Goal: Transaction & Acquisition: Purchase product/service

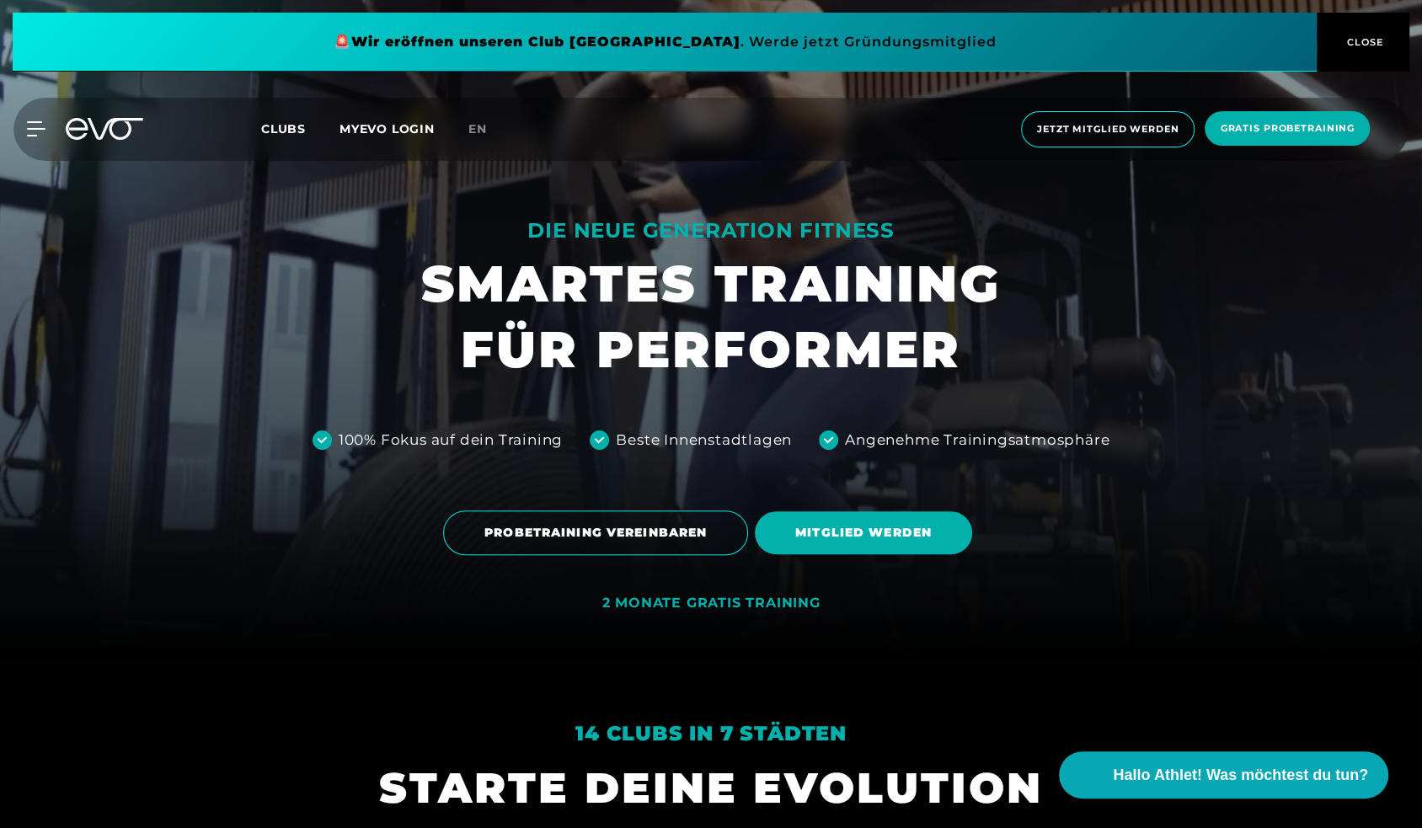
scroll to position [168, 0]
click at [268, 126] on span "Clubs" at bounding box center [283, 128] width 45 height 15
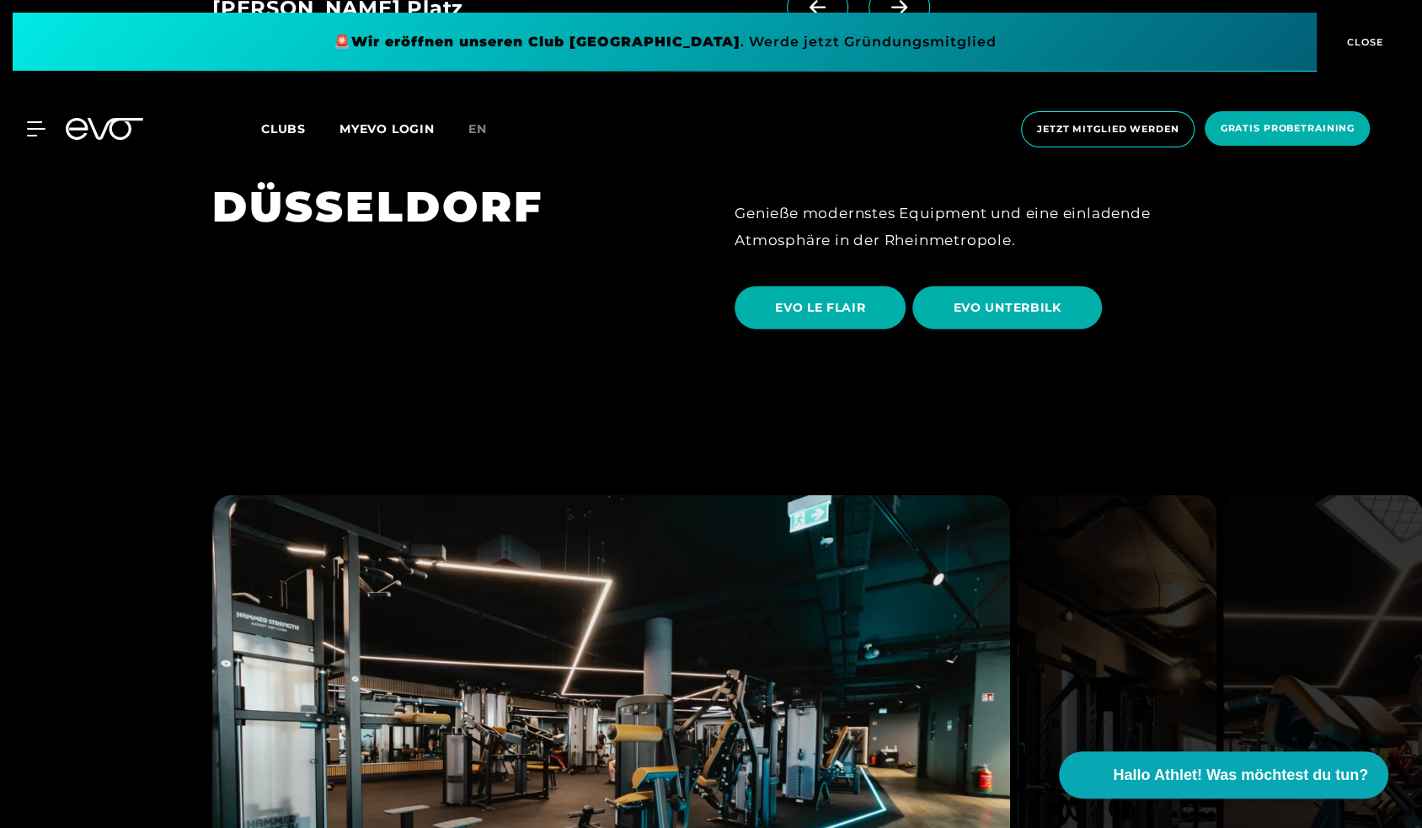
scroll to position [3033, 0]
click at [994, 298] on span "EVO UNTERBILK" at bounding box center [1007, 307] width 108 height 18
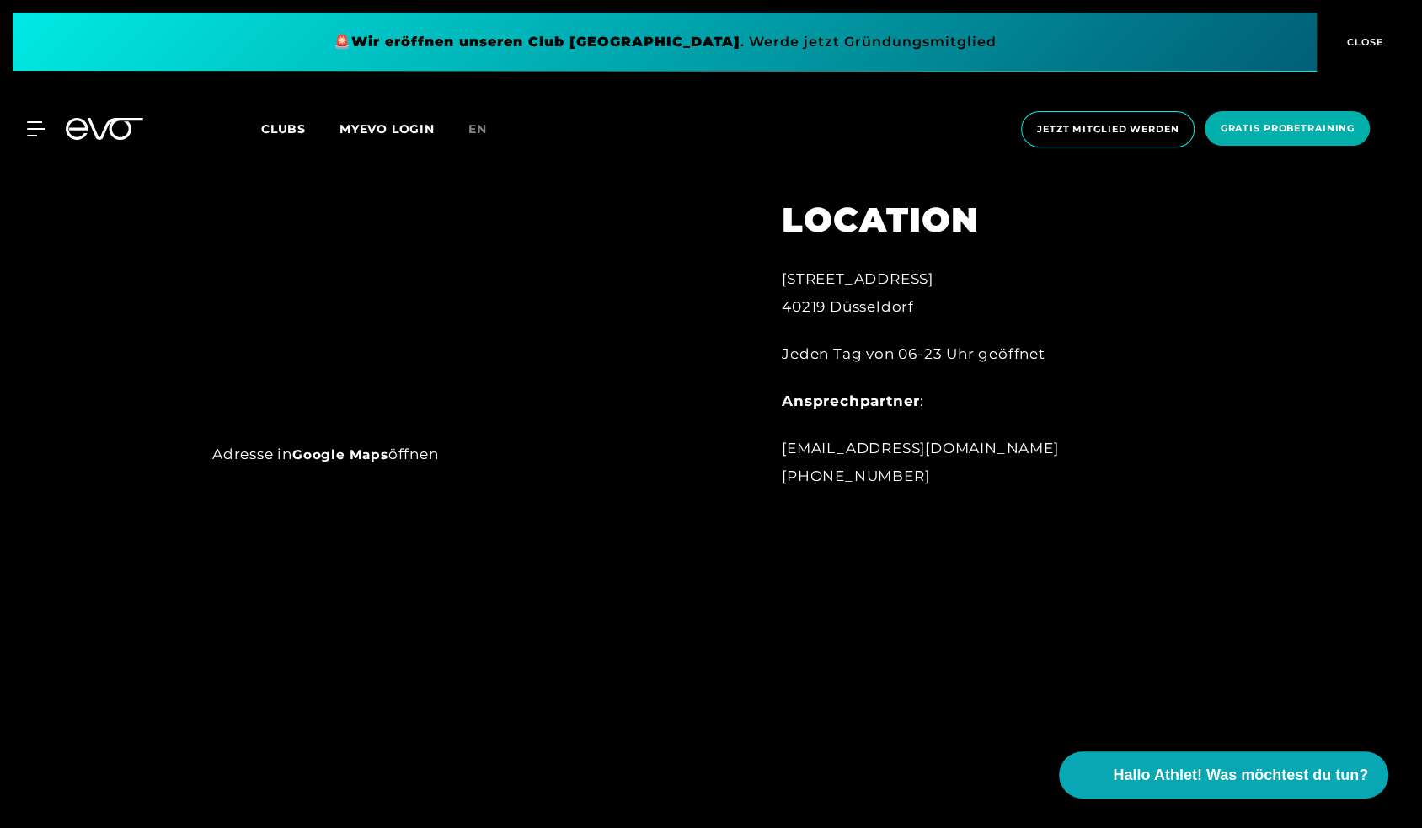
scroll to position [1145, 0]
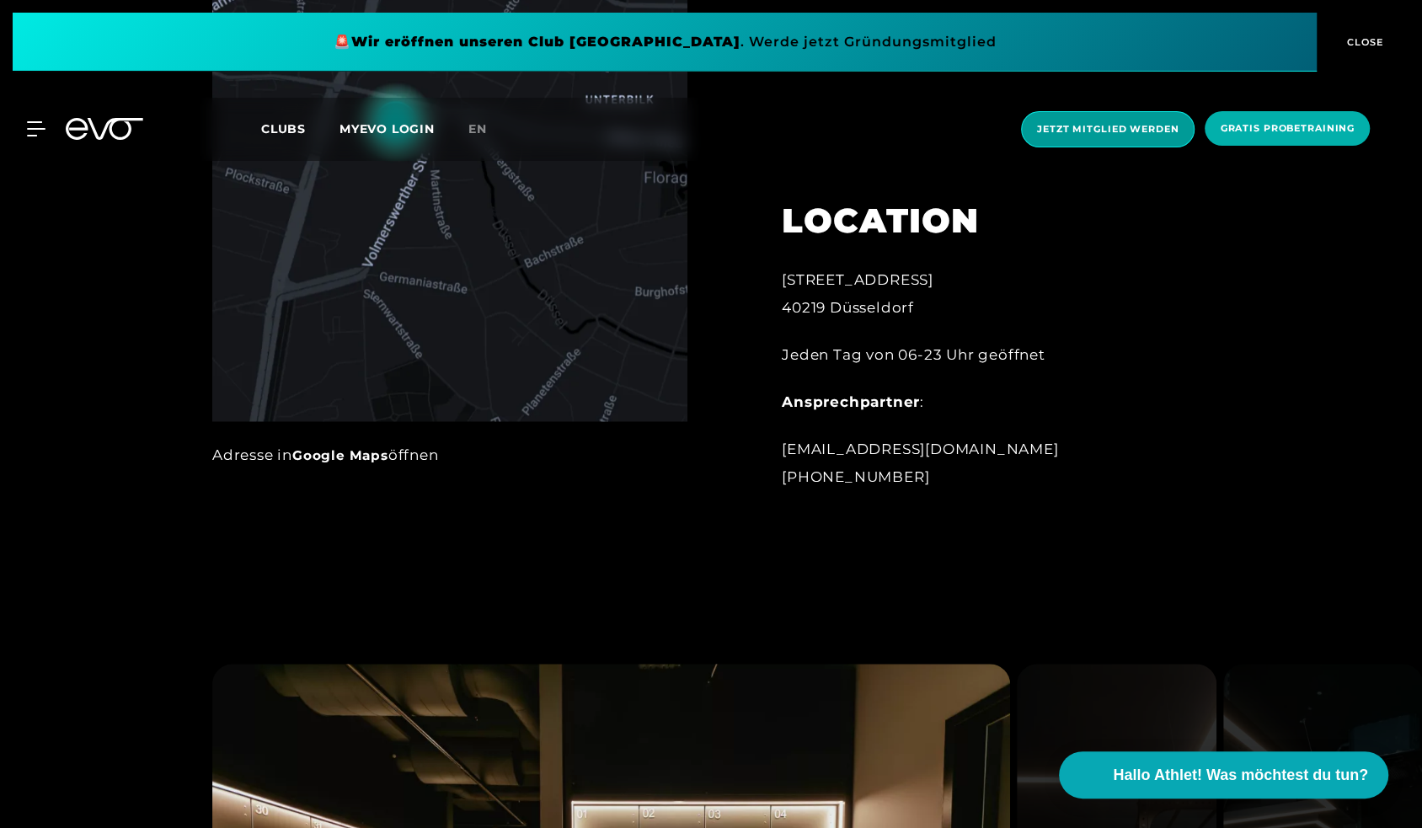
click at [1090, 133] on span "Jetzt Mitglied werden" at bounding box center [1108, 129] width 142 height 14
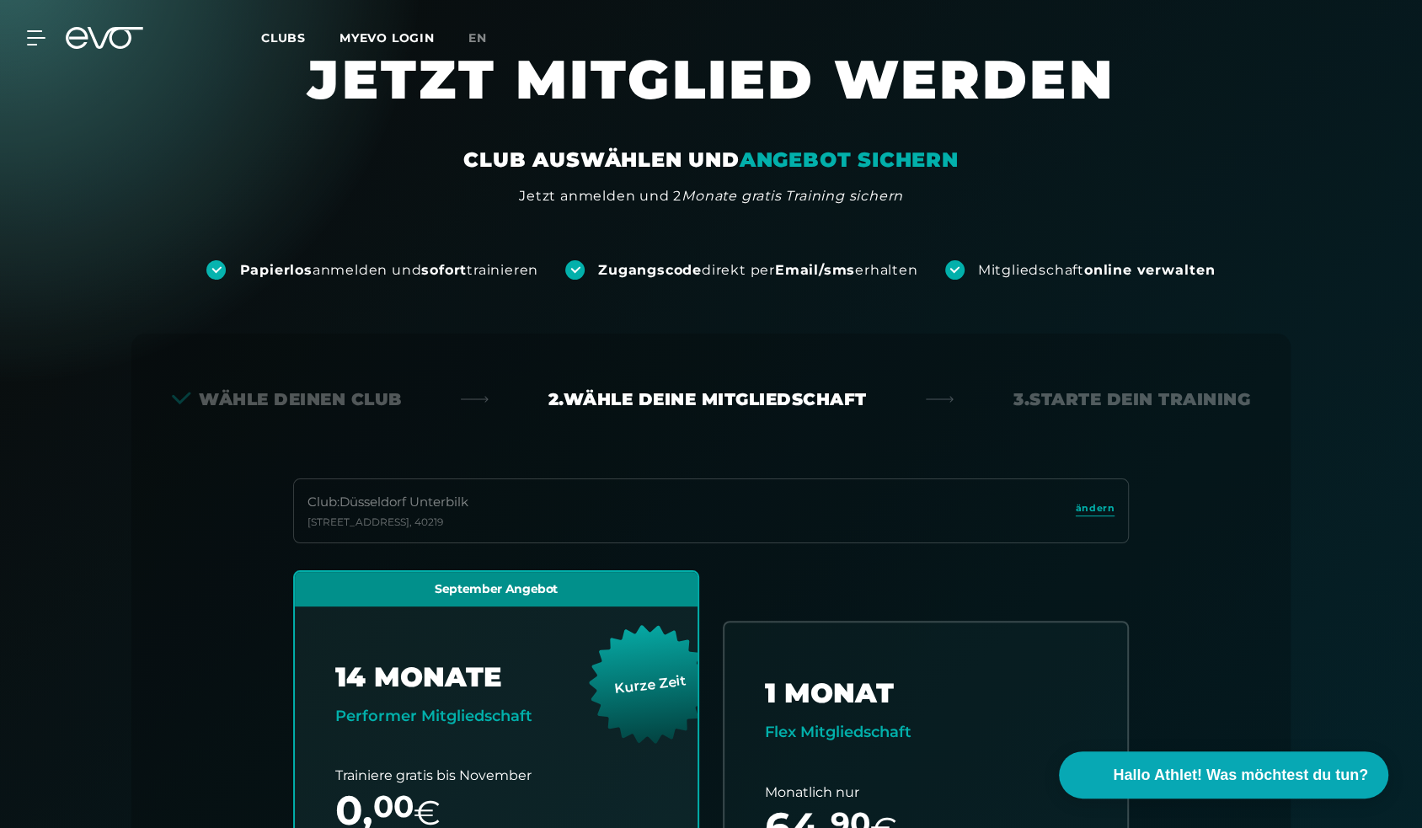
scroll to position [35, 0]
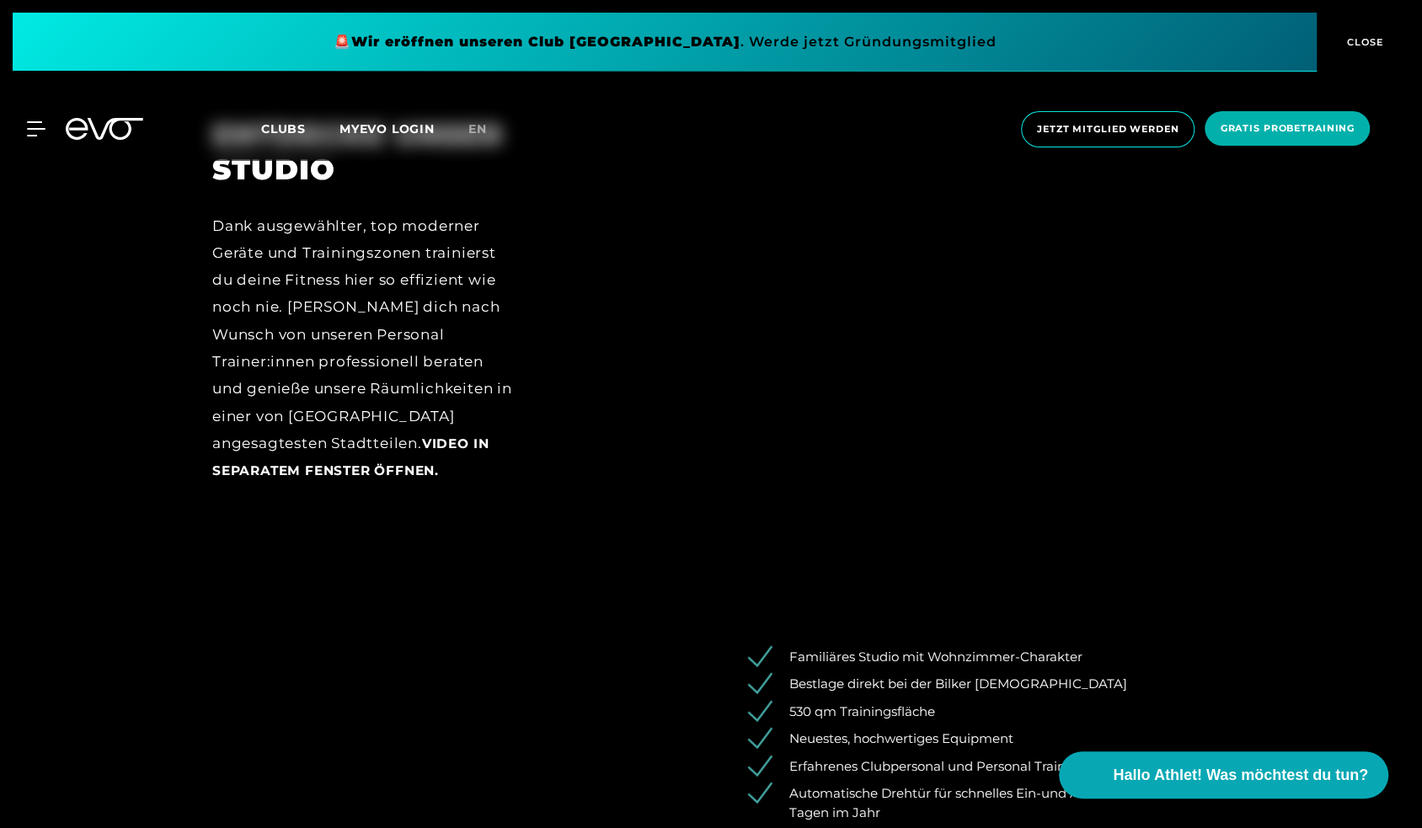
scroll to position [2443, 0]
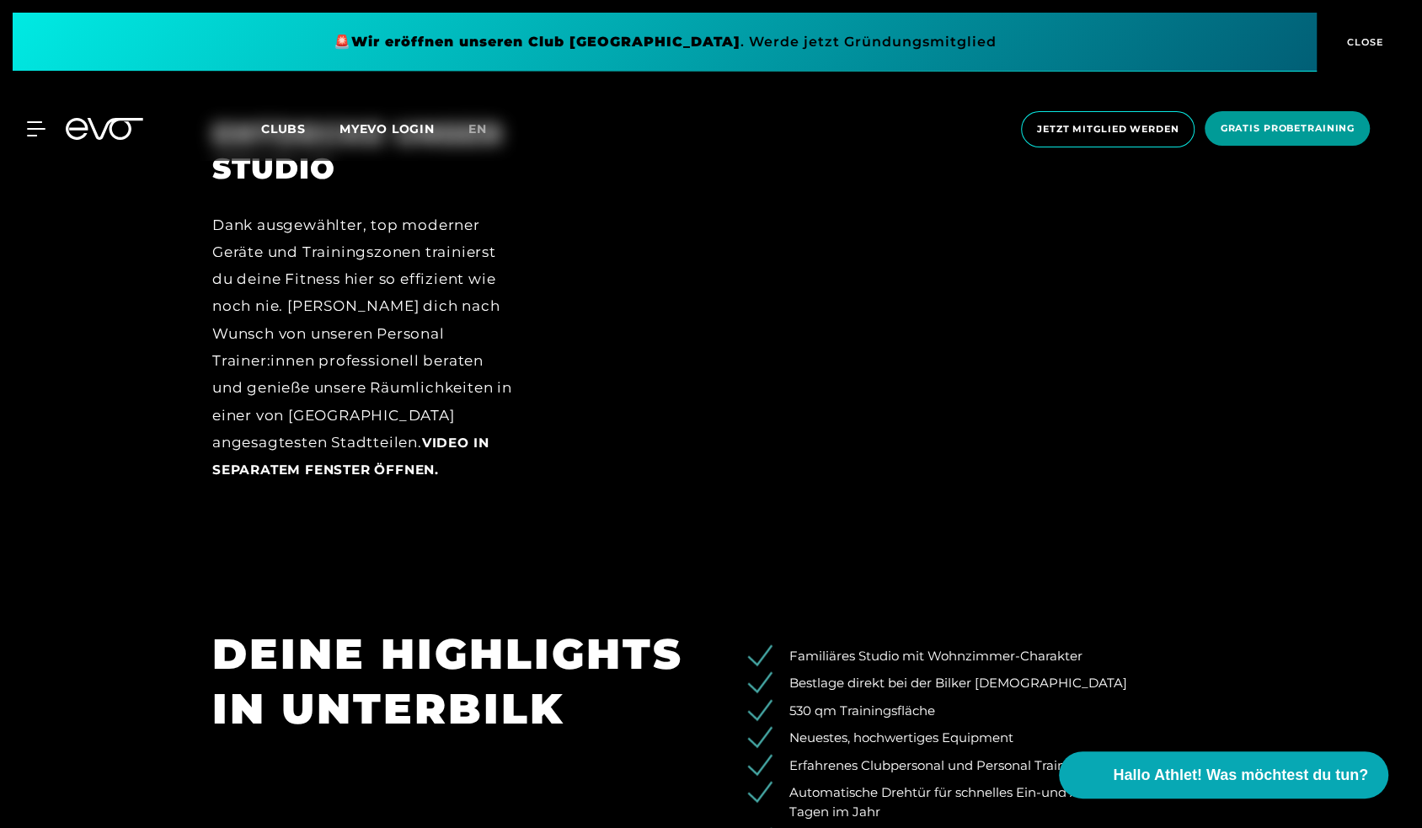
click at [1272, 125] on span "Gratis Probetraining" at bounding box center [1287, 128] width 135 height 14
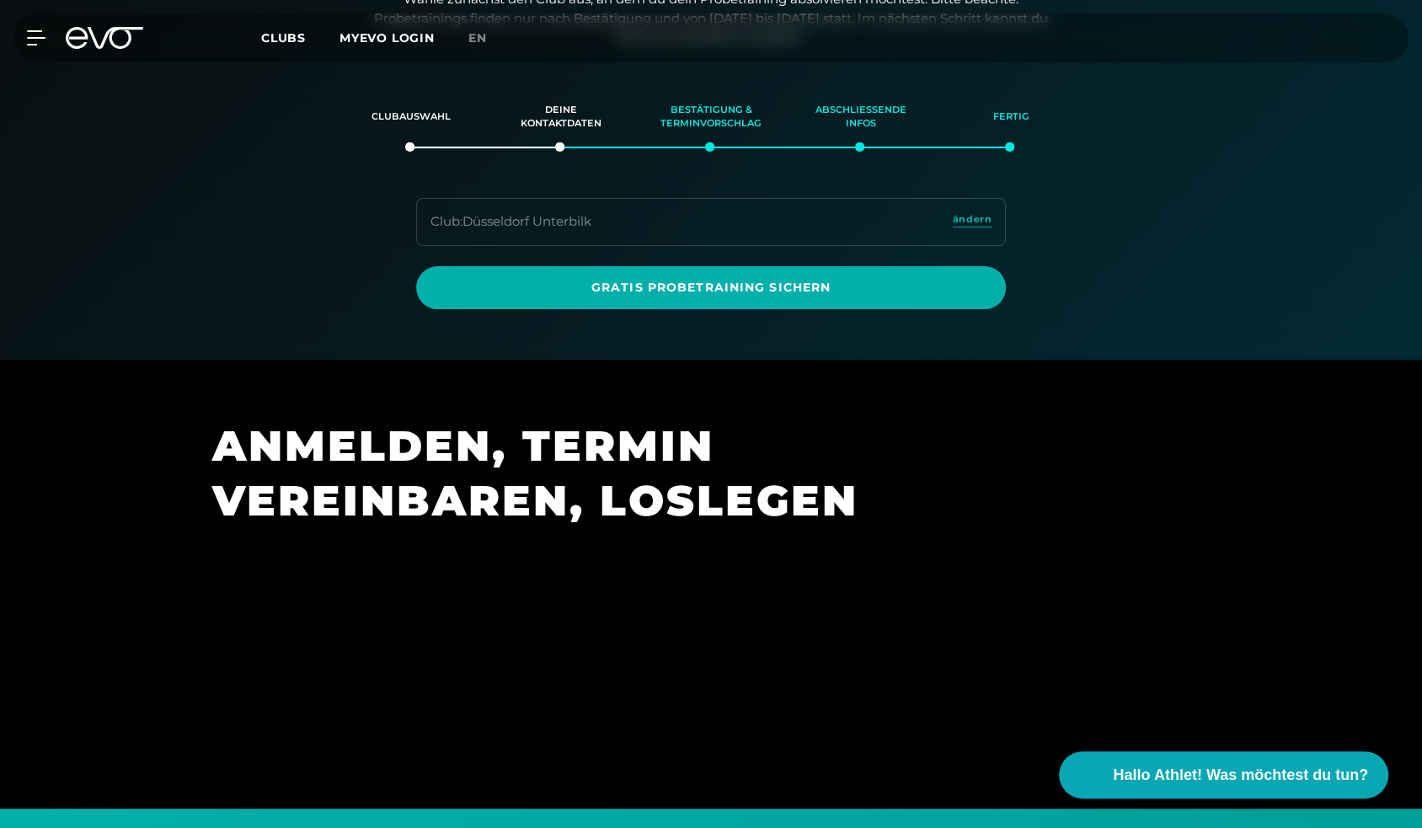
scroll to position [289, 0]
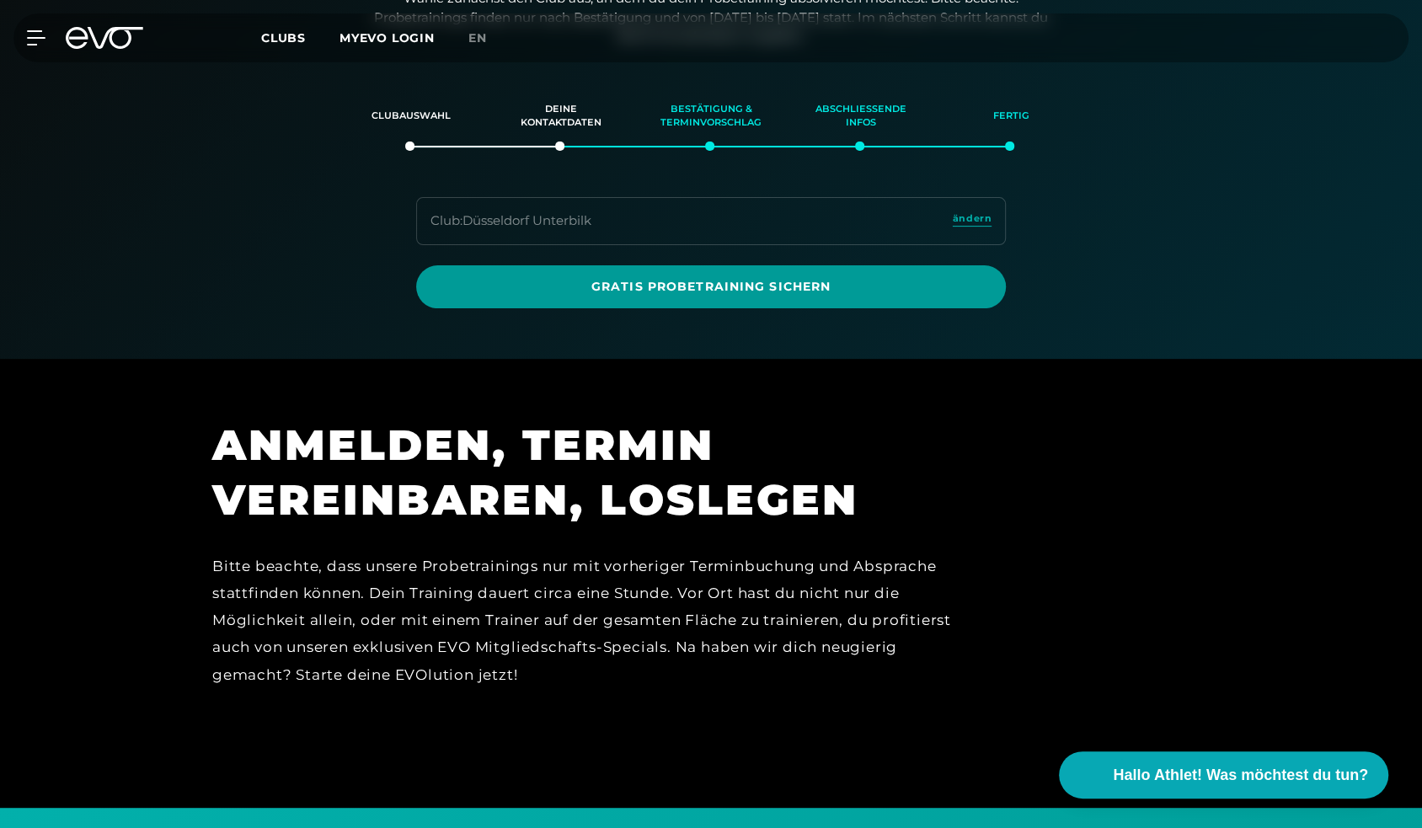
click at [713, 283] on span "Gratis Probetraining sichern" at bounding box center [711, 287] width 509 height 18
click at [624, 285] on span "Gratis Probetraining sichern" at bounding box center [711, 287] width 509 height 18
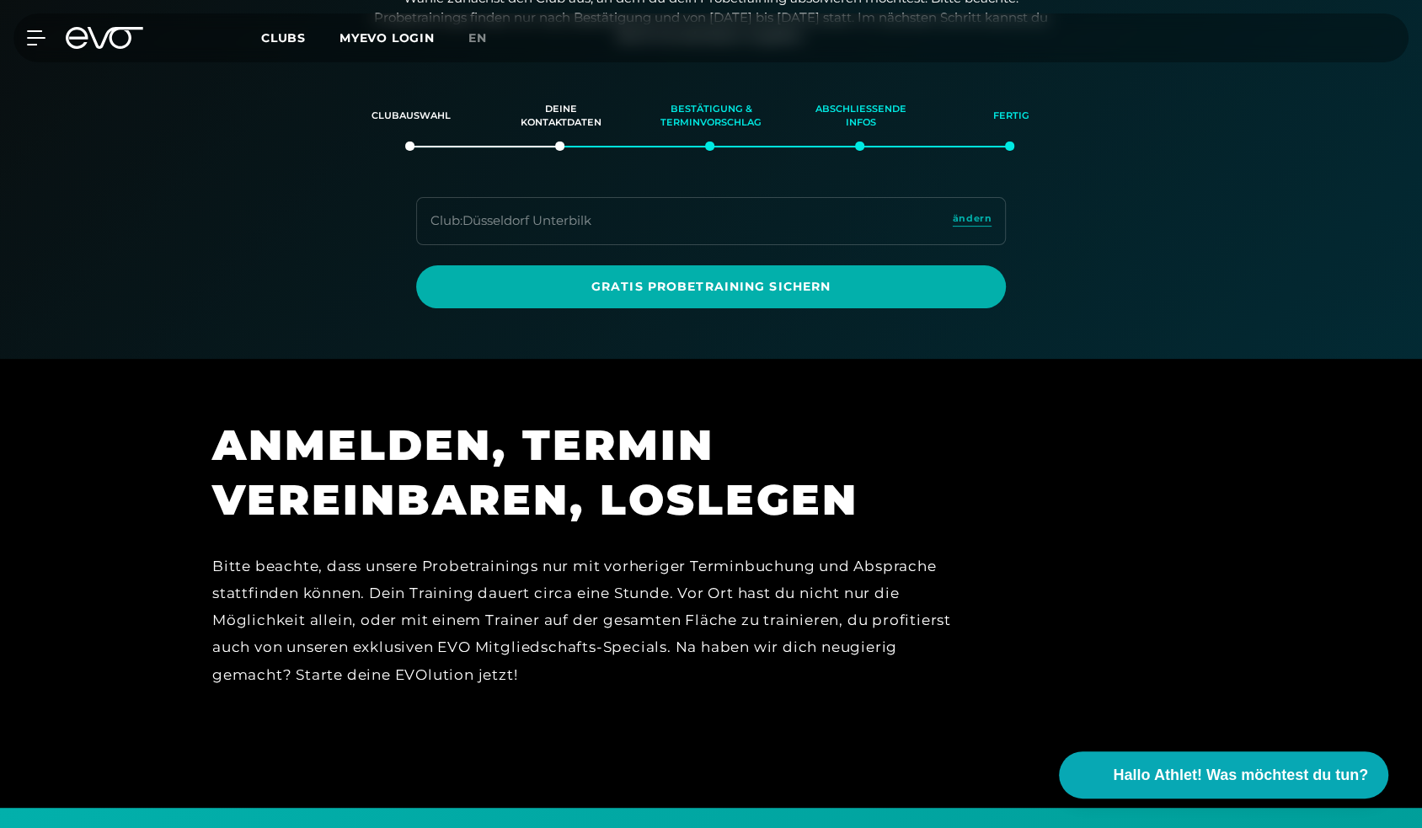
scroll to position [0, 0]
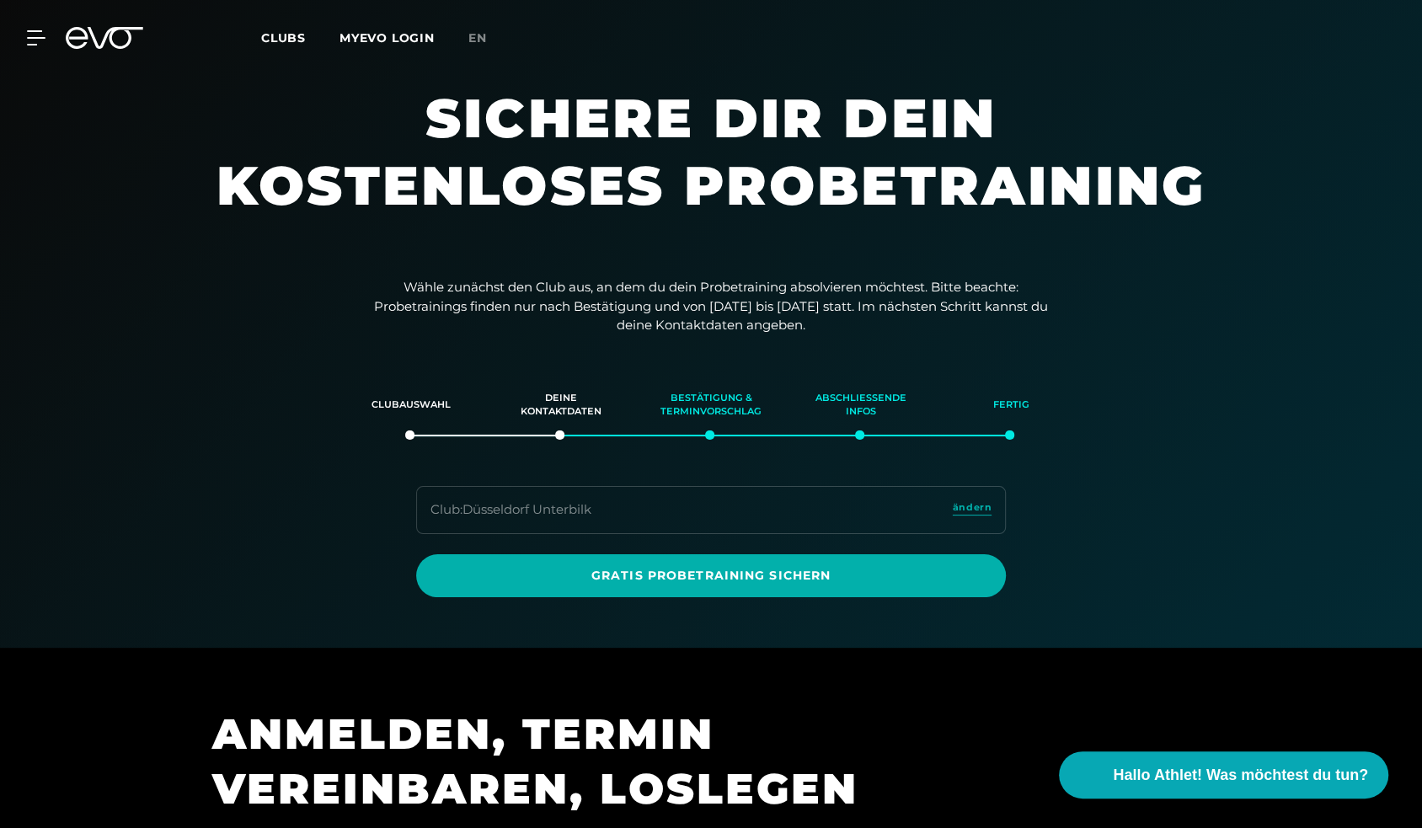
click at [94, 32] on icon at bounding box center [105, 38] width 78 height 22
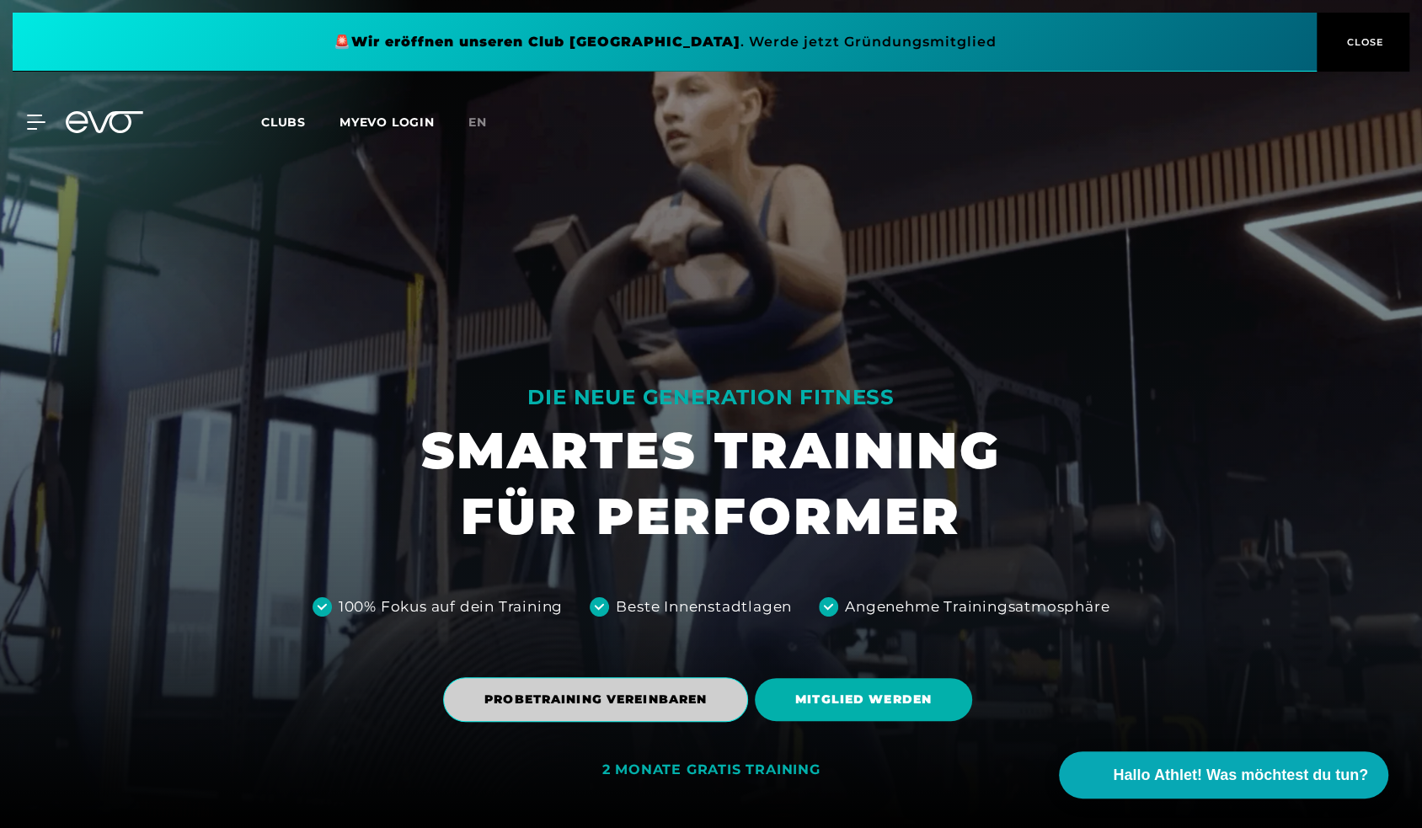
click at [661, 693] on span "PROBETRAINING VEREINBAREN" at bounding box center [596, 700] width 222 height 18
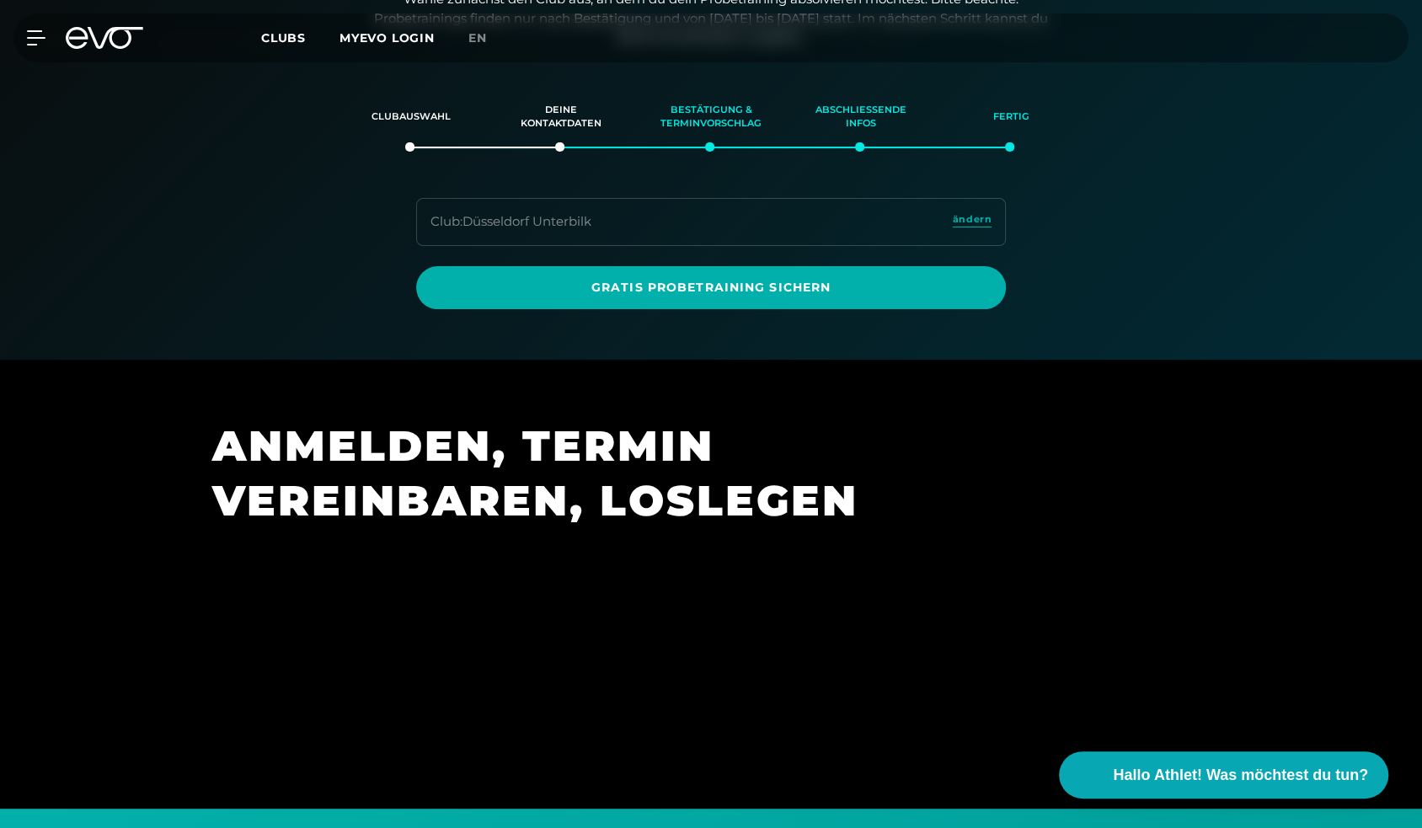
scroll to position [289, 0]
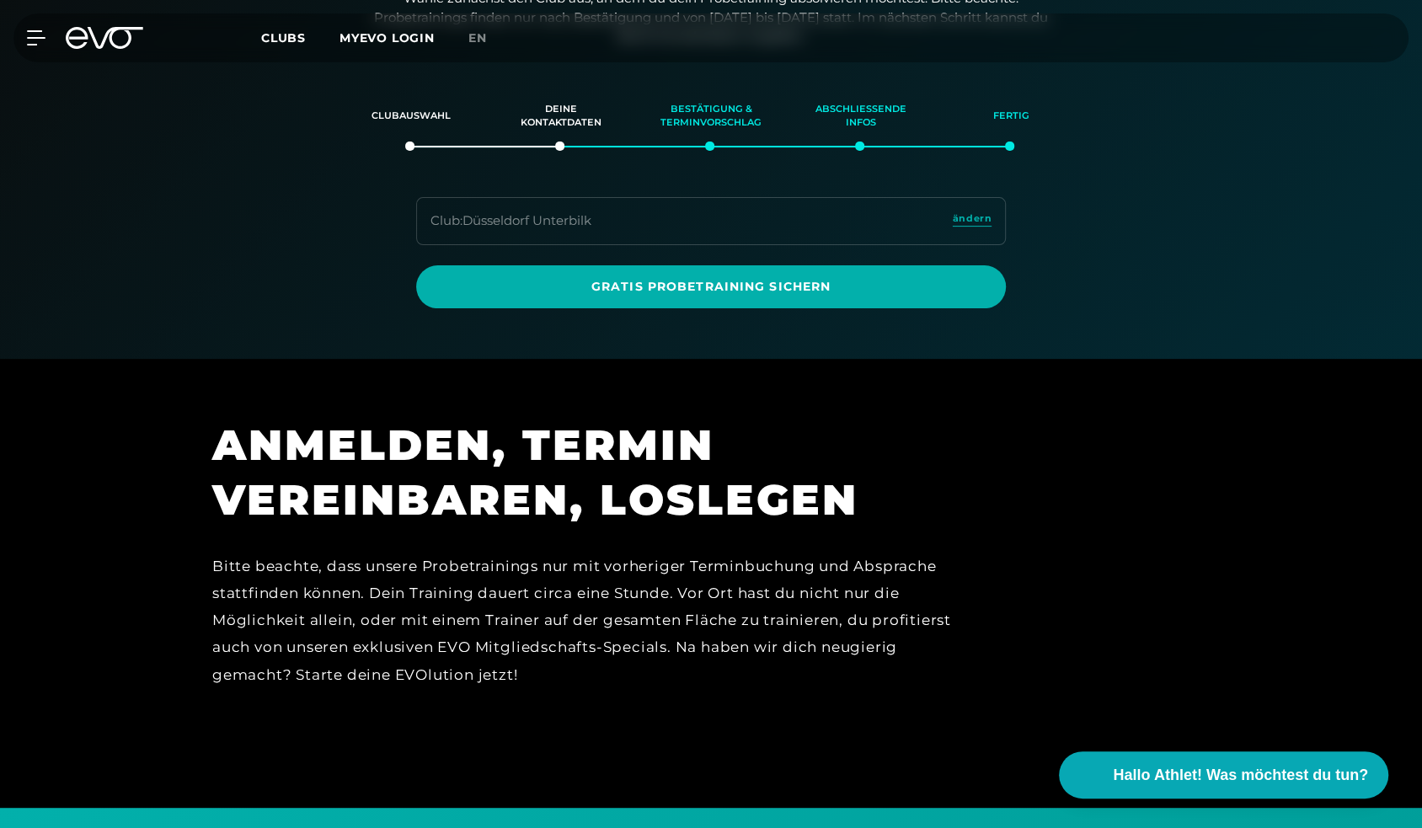
click at [613, 225] on div "Club : Düsseldorf Unterbilk ändern" at bounding box center [711, 221] width 590 height 48
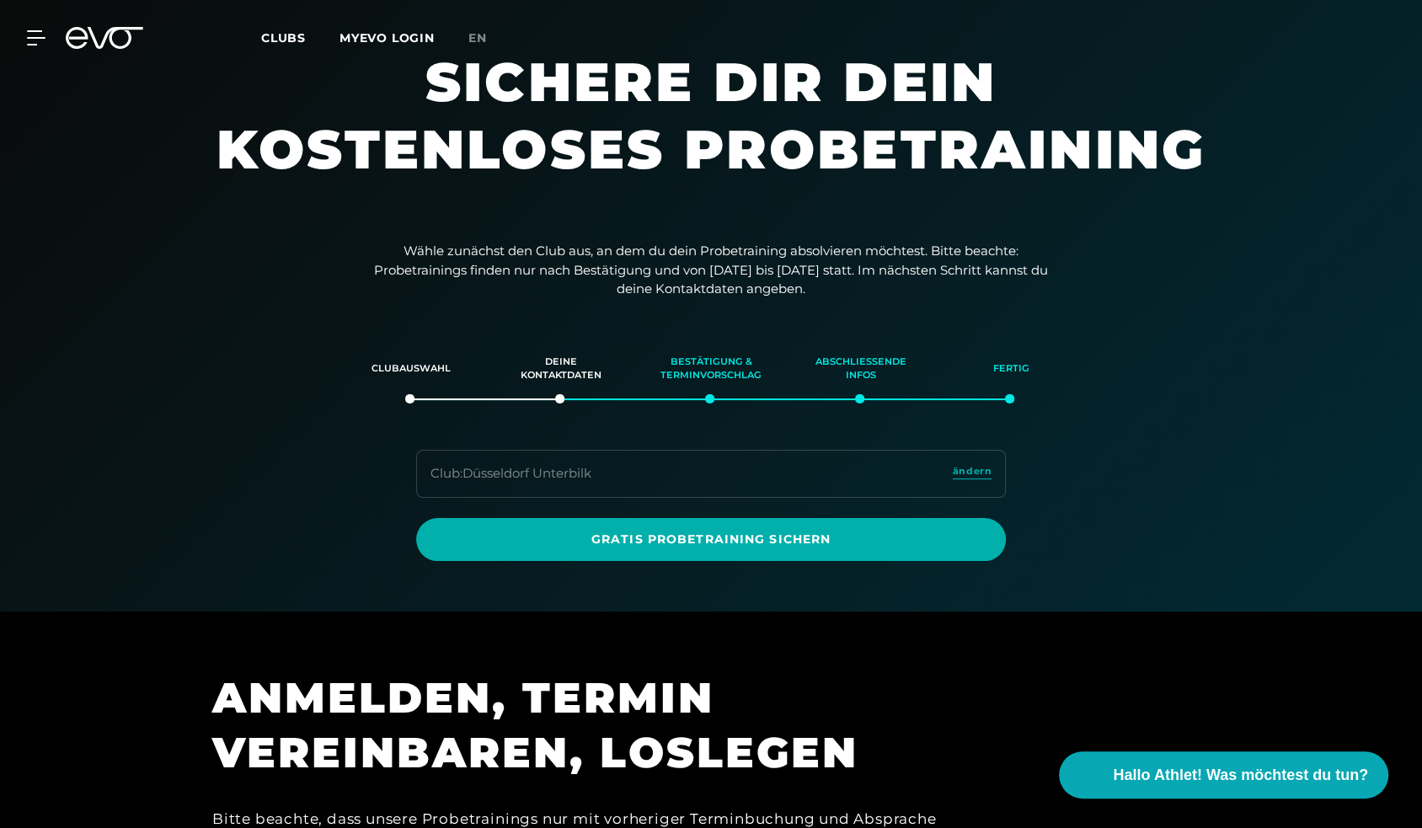
scroll to position [36, 0]
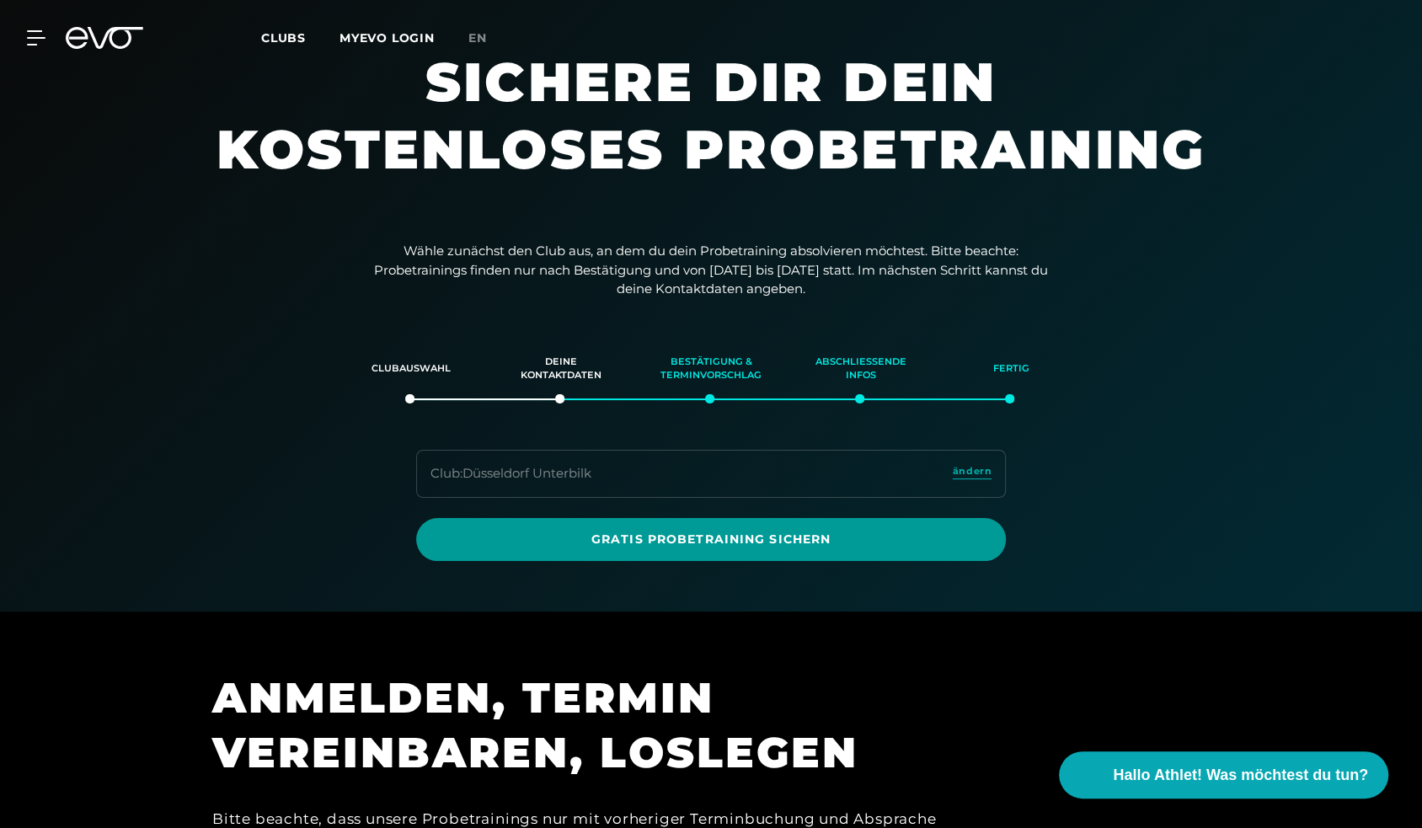
click at [696, 526] on link "Gratis Probetraining sichern" at bounding box center [711, 539] width 590 height 43
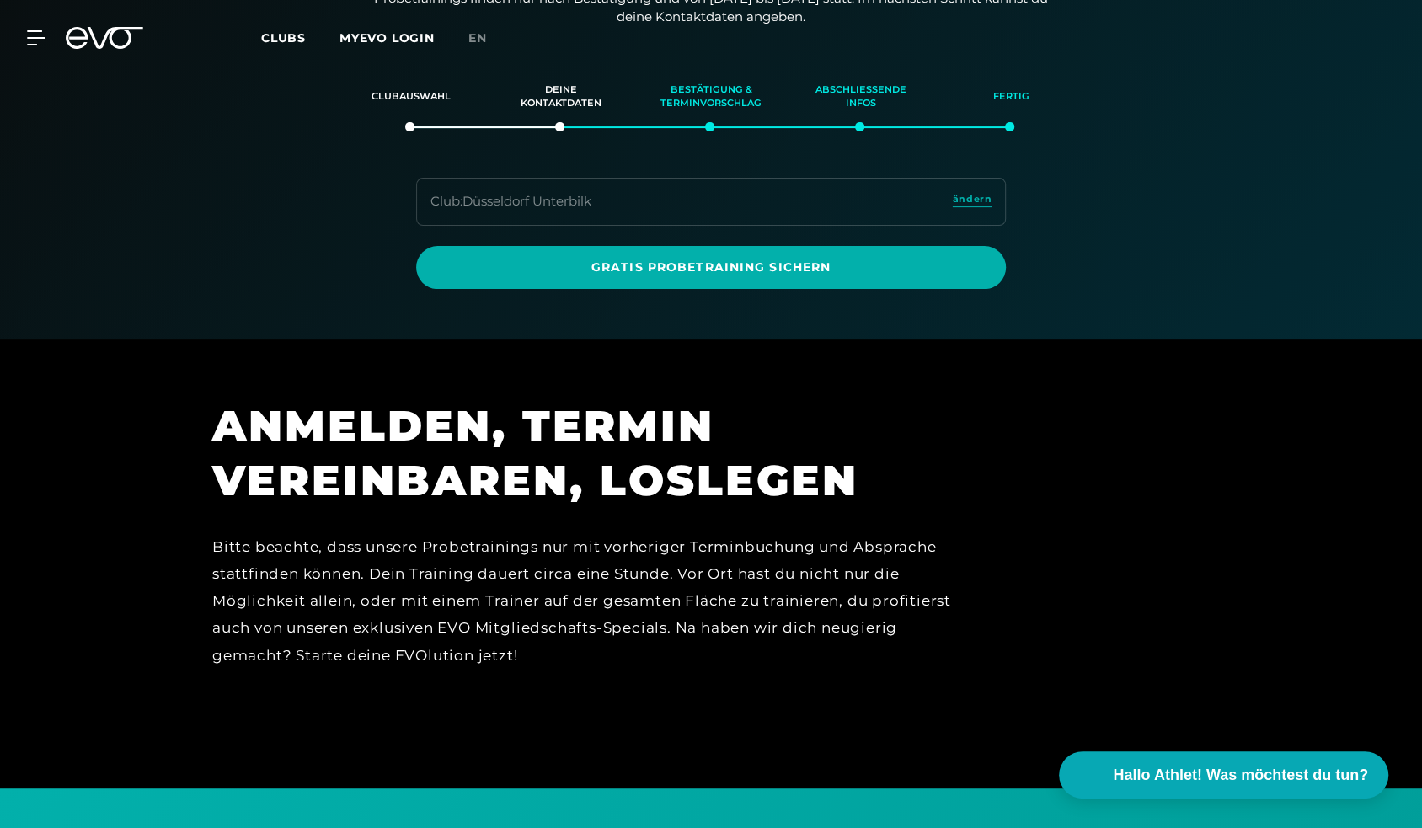
scroll to position [0, 0]
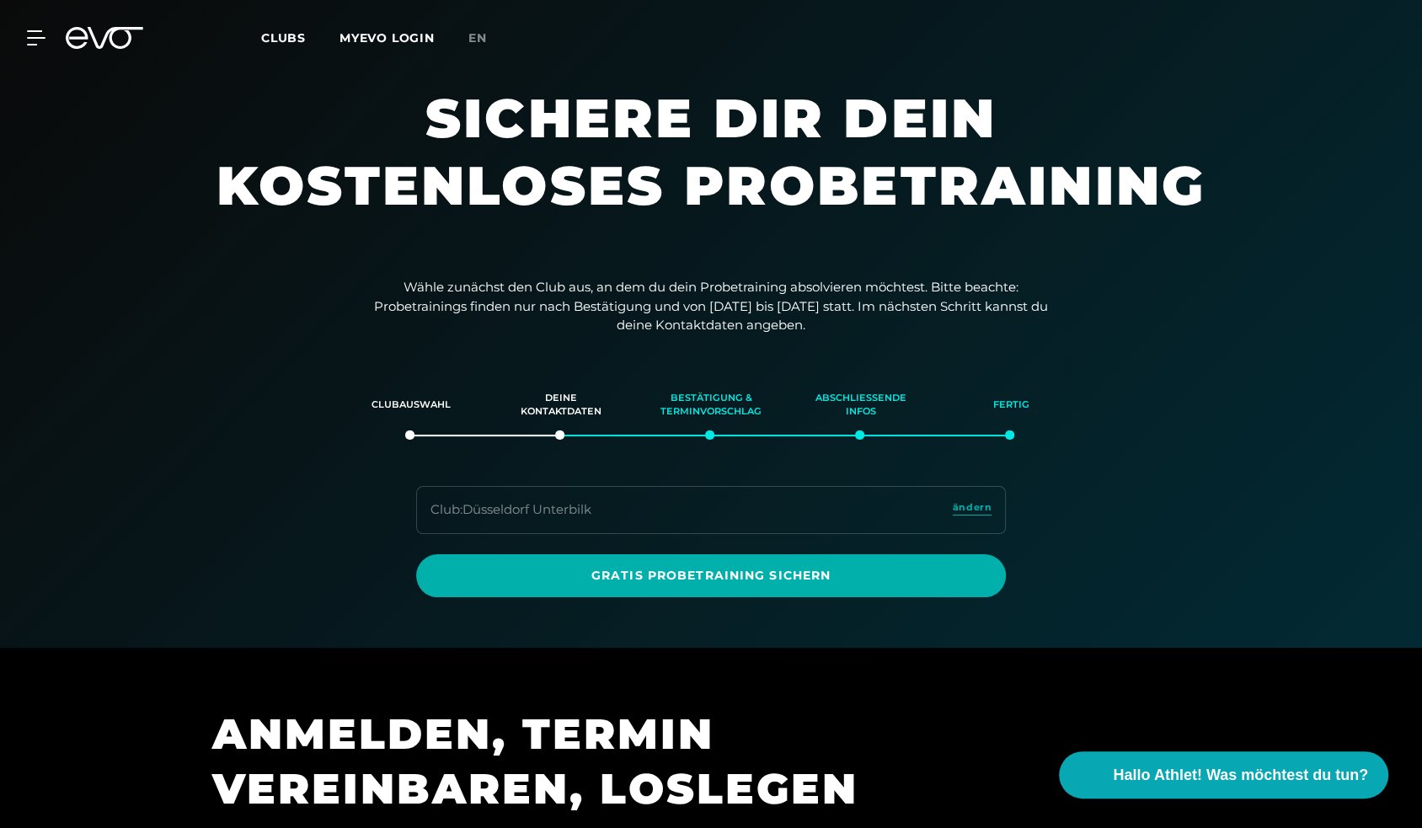
click at [99, 44] on icon at bounding box center [105, 38] width 78 height 22
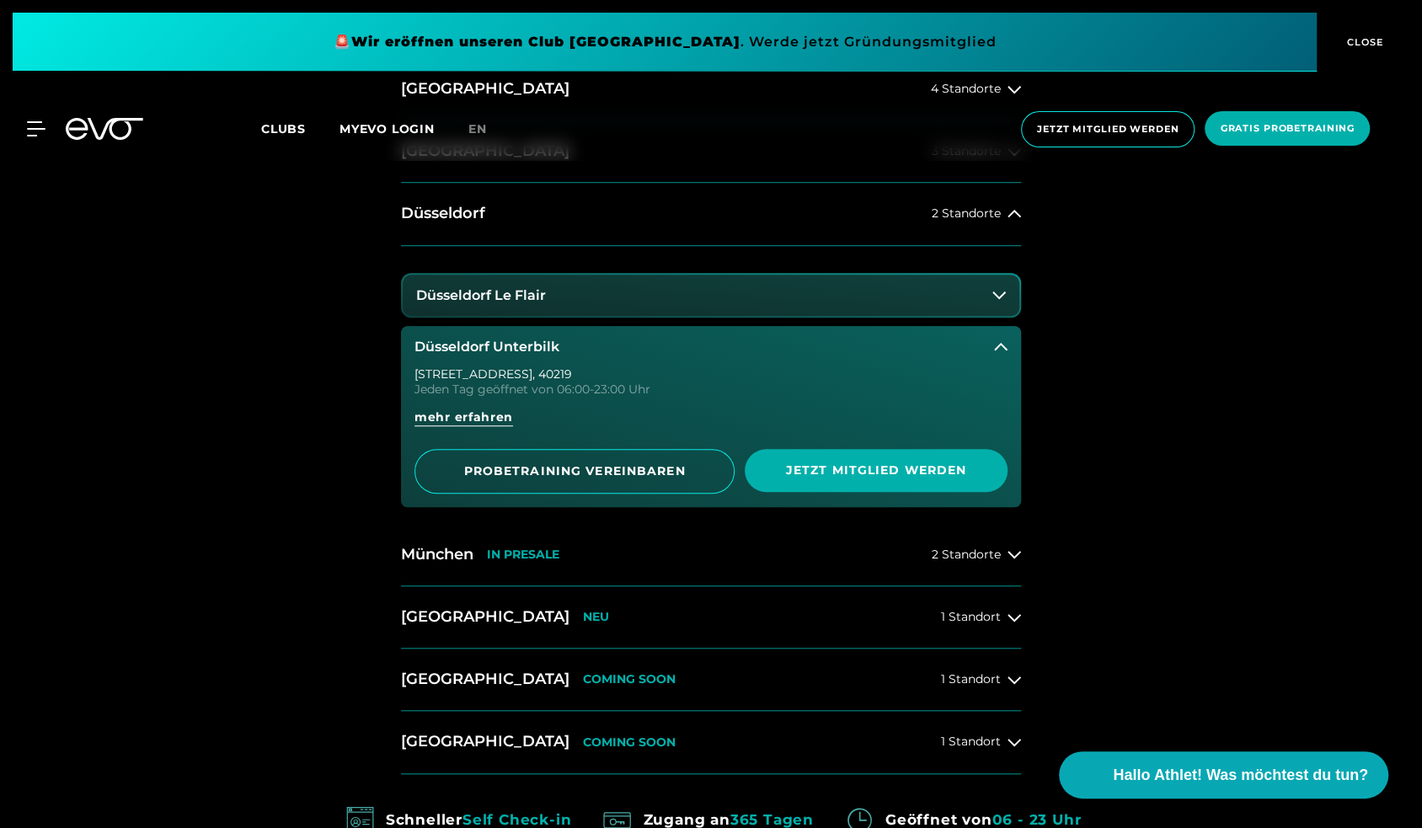
scroll to position [925, 0]
click at [442, 411] on span "mehr erfahren" at bounding box center [464, 417] width 99 height 18
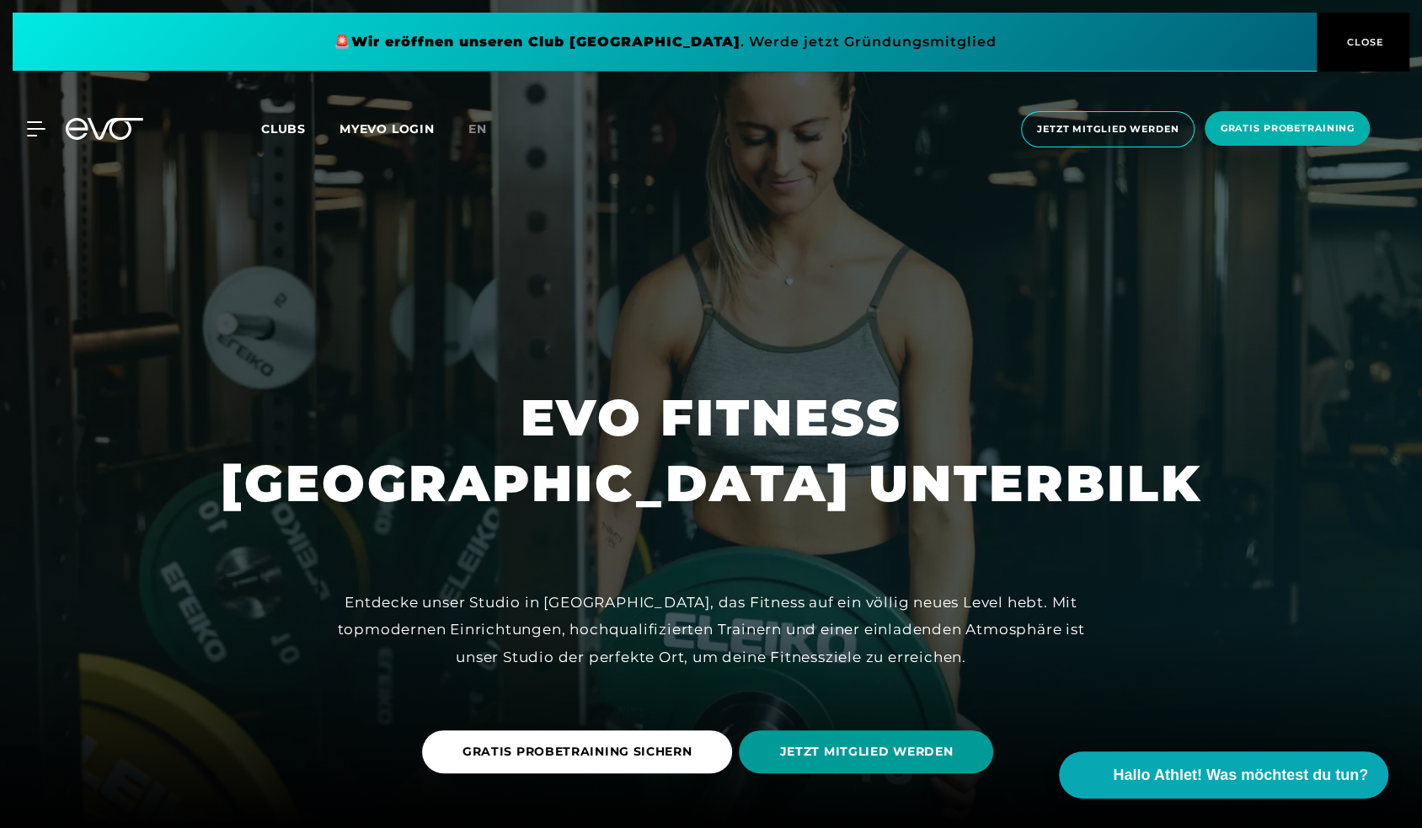
click at [882, 751] on span "JETZT MITGLIED WERDEN" at bounding box center [866, 752] width 174 height 18
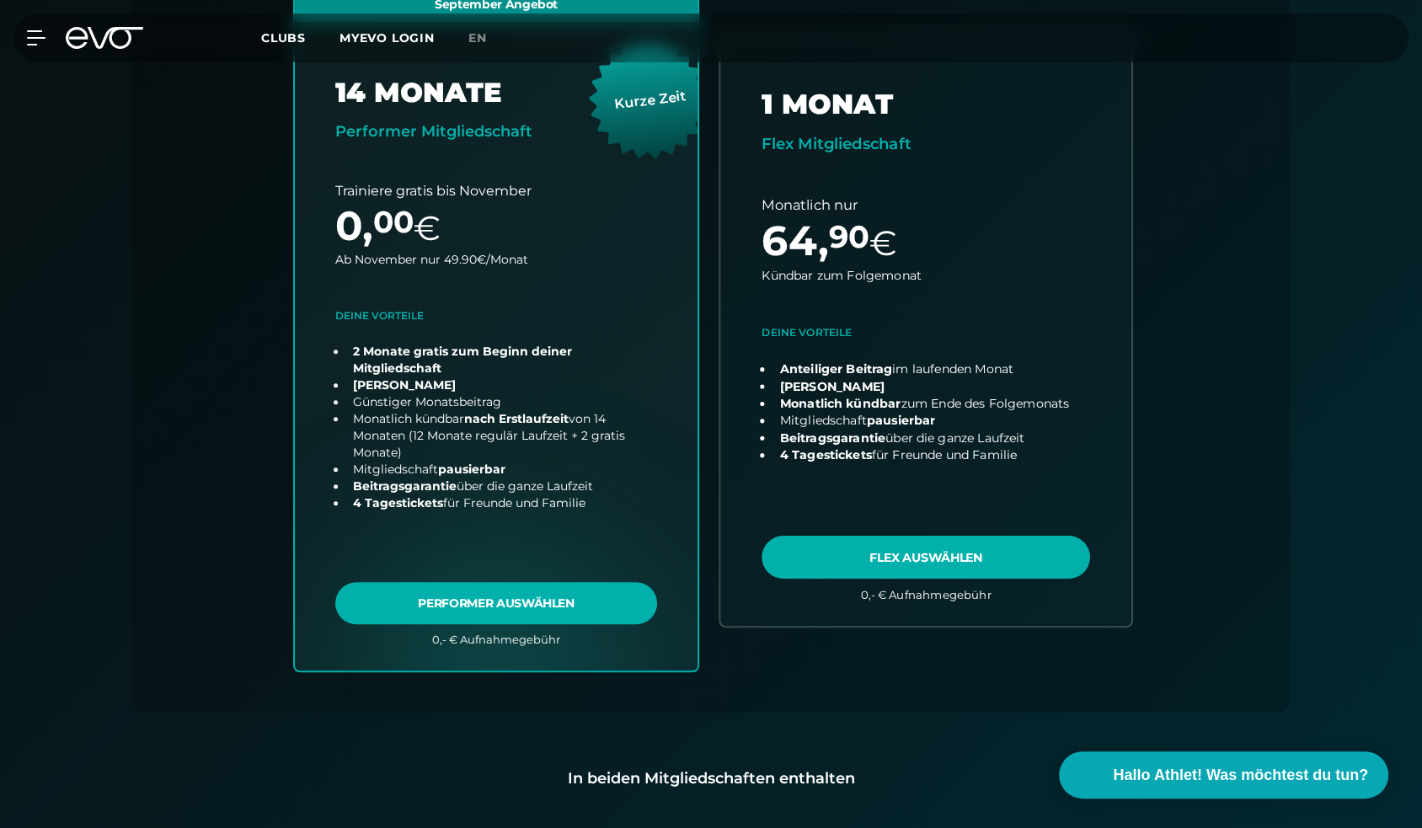
scroll to position [624, 0]
click at [905, 549] on link "choose plan" at bounding box center [926, 327] width 411 height 593
